Goal: Information Seeking & Learning: Learn about a topic

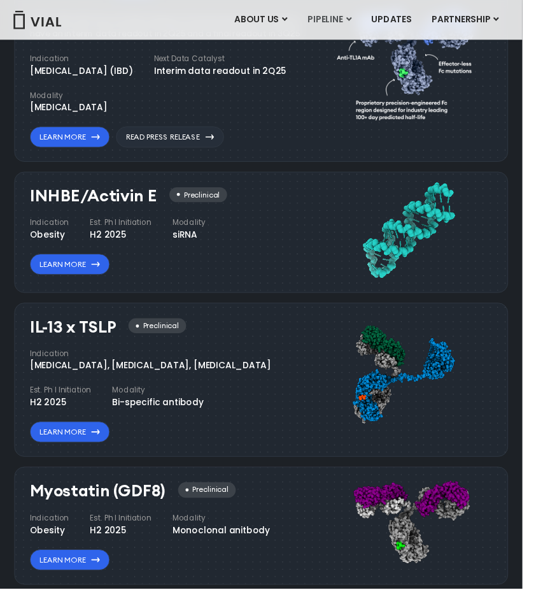
scroll to position [733, 0]
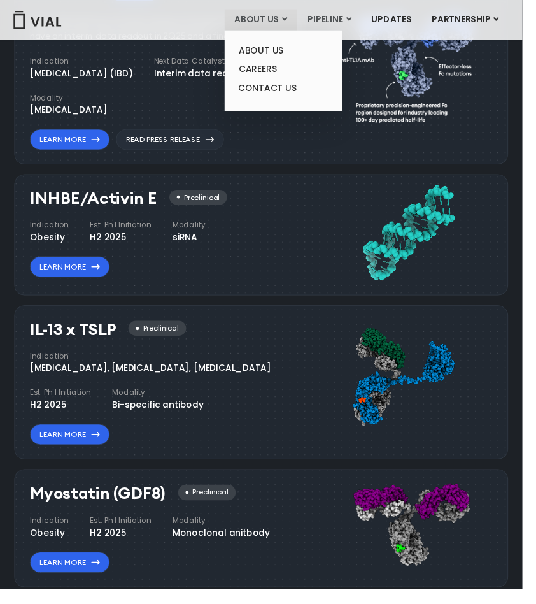
click at [268, 18] on link "ABOUT US" at bounding box center [268, 21] width 75 height 22
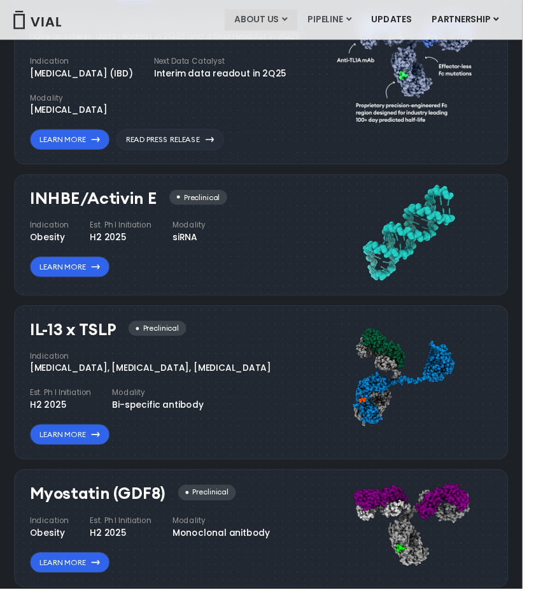
click at [268, 11] on link "ABOUT US" at bounding box center [268, 21] width 75 height 22
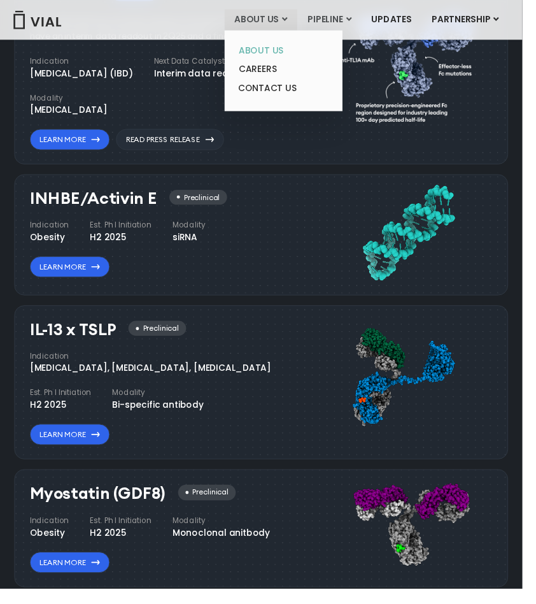
click at [266, 48] on link "ABOUT US" at bounding box center [290, 52] width 111 height 20
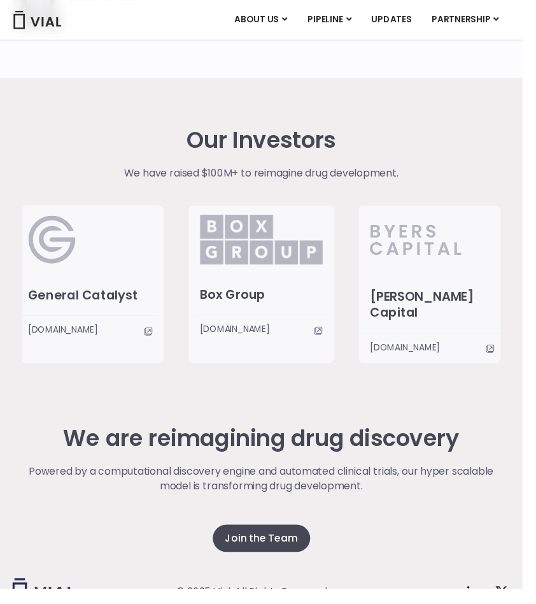
scroll to position [2275, 0]
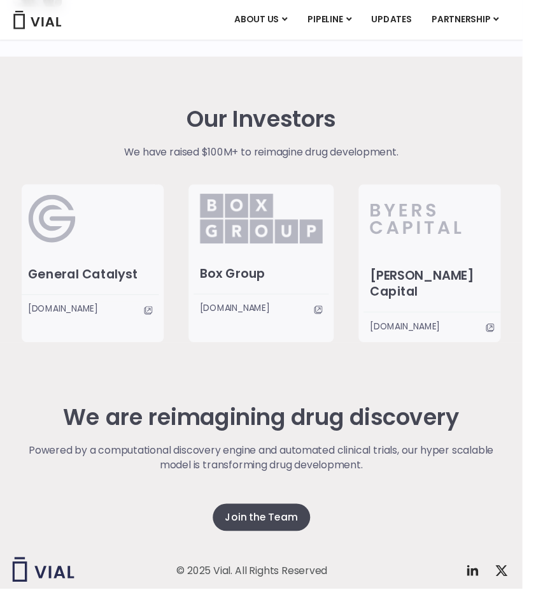
click at [270, 528] on div "© 2025 Vial. All Rights Reserved Twitter X Logo Privacy Policy Terms and Condit…" at bounding box center [268, 597] width 511 height 149
click at [266, 534] on div "© 2025 Vial. All Rights Reserved Twitter X Logo Privacy Policy Terms and Condit…" at bounding box center [268, 597] width 511 height 149
click at [269, 523] on div "© 2025 Vial. All Rights Reserved Twitter X Logo Privacy Policy Terms and Condit…" at bounding box center [268, 597] width 511 height 149
click at [256, 526] on div "© 2025 Vial. All Rights Reserved Twitter X Logo Privacy Policy Terms and Condit…" at bounding box center [268, 597] width 511 height 149
click at [267, 524] on div "© 2025 Vial. All Rights Reserved Twitter X Logo Privacy Policy Terms and Condit…" at bounding box center [268, 597] width 511 height 149
